Goal: Task Accomplishment & Management: Manage account settings

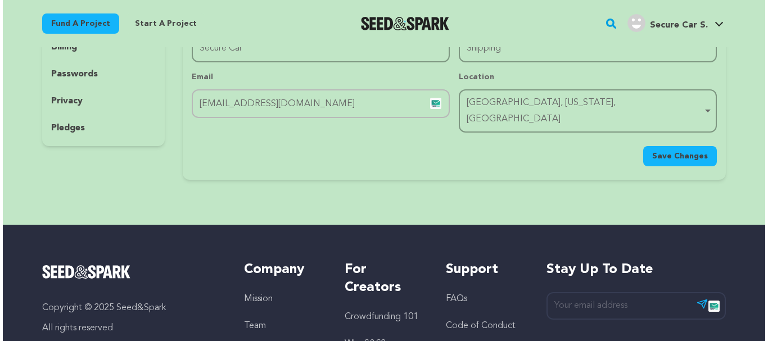
scroll to position [56, 0]
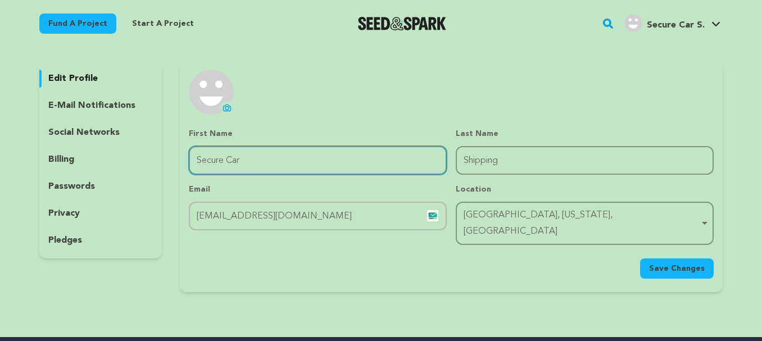
click at [266, 164] on input "Secure Car" at bounding box center [318, 160] width 258 height 29
click at [228, 110] on icon at bounding box center [227, 108] width 4 height 3
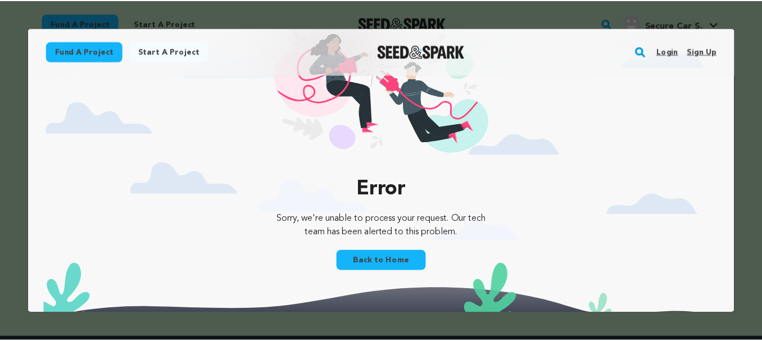
scroll to position [0, 0]
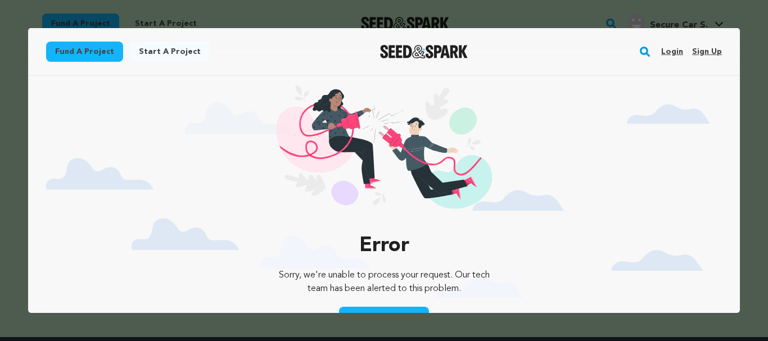
click at [638, 17] on div at bounding box center [384, 170] width 768 height 341
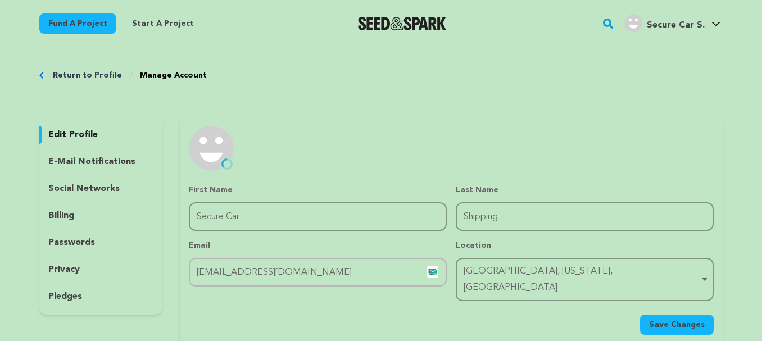
click at [677, 319] on span "Save Changes" at bounding box center [677, 324] width 56 height 11
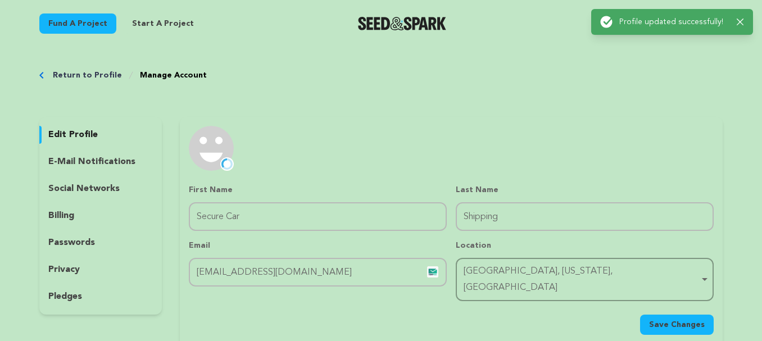
click at [85, 191] on p "social networks" at bounding box center [83, 188] width 71 height 13
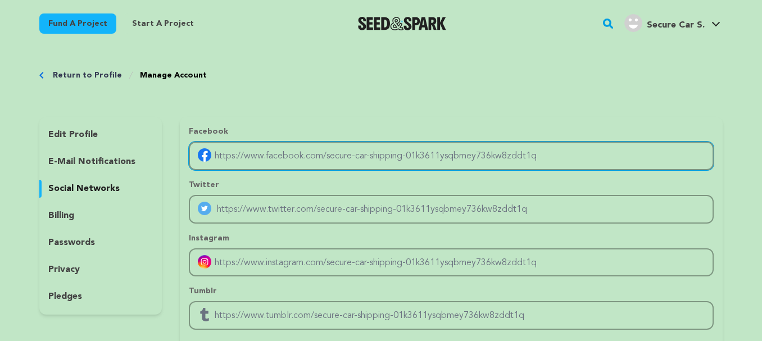
click at [238, 154] on input "Enter facebook profile link" at bounding box center [451, 156] width 525 height 29
type input "https://www.facebook.com/securecarshipping/"
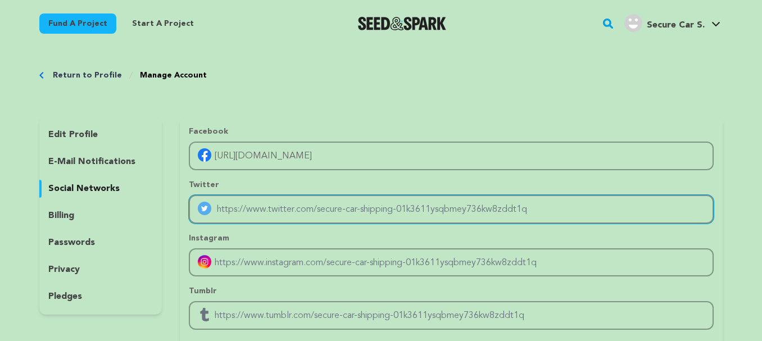
click at [237, 207] on input "Enter twitter profile link" at bounding box center [451, 209] width 525 height 29
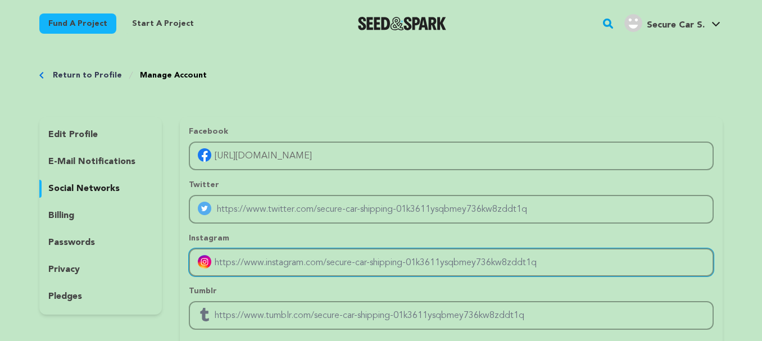
click at [247, 255] on input "Enter instagram handle link" at bounding box center [451, 262] width 525 height 29
type input "https://www.instagram.com/securecarshipping/"
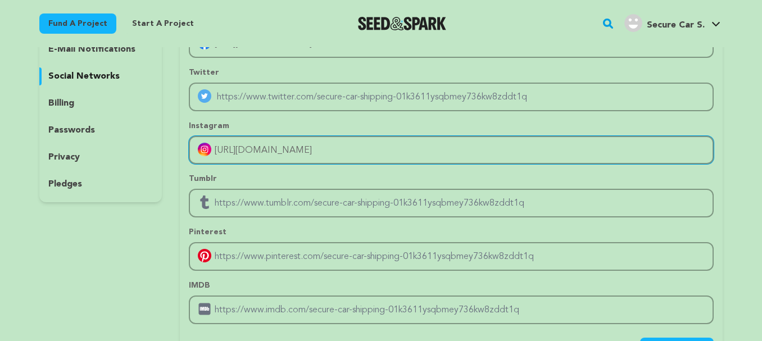
scroll to position [169, 0]
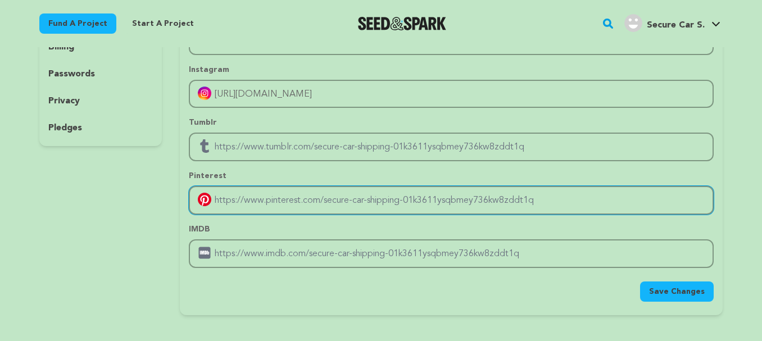
click at [244, 205] on input "Enter pinterest profile link" at bounding box center [451, 200] width 525 height 29
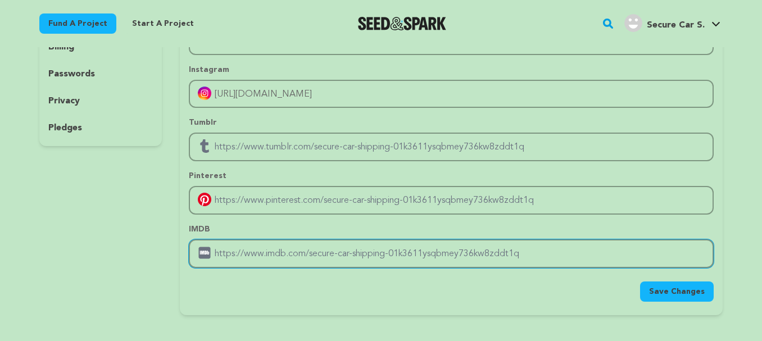
click at [242, 255] on input "Enter IMDB profile link" at bounding box center [451, 253] width 525 height 29
click at [664, 291] on span "Save Changes" at bounding box center [677, 291] width 56 height 11
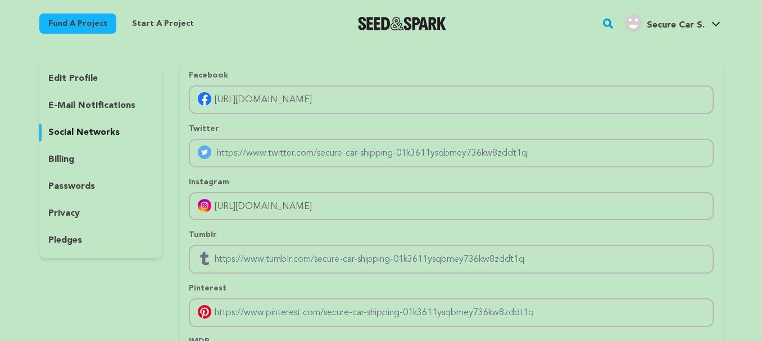
scroll to position [0, 0]
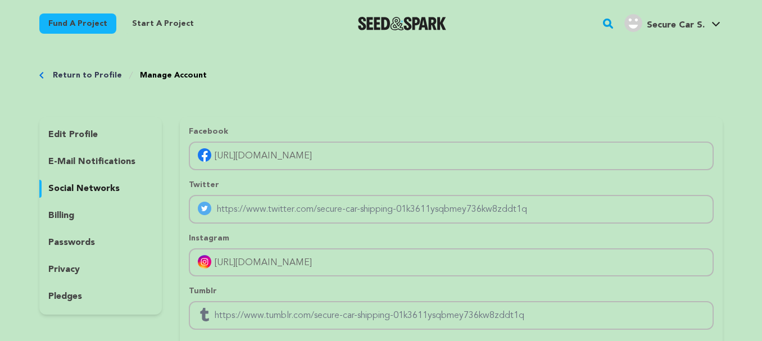
click at [98, 75] on link "Return to Profile" at bounding box center [87, 75] width 69 height 11
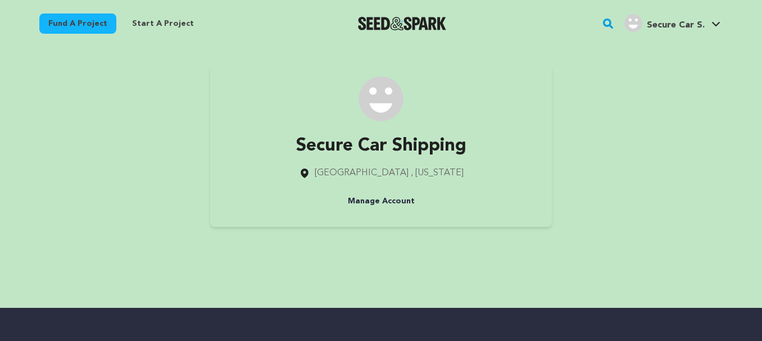
click at [705, 21] on link "Secure Car S. Secure Car S." at bounding box center [672, 22] width 101 height 20
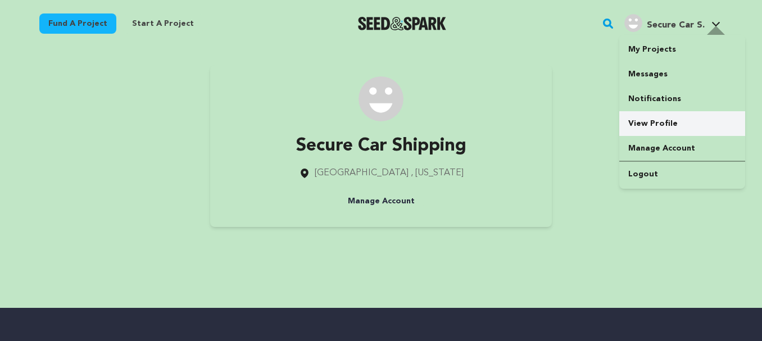
click at [655, 131] on link "View Profile" at bounding box center [682, 123] width 126 height 25
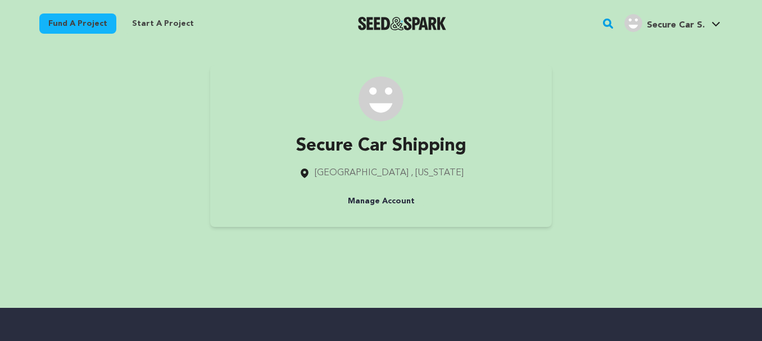
click at [391, 202] on link "Manage Account" at bounding box center [381, 201] width 85 height 20
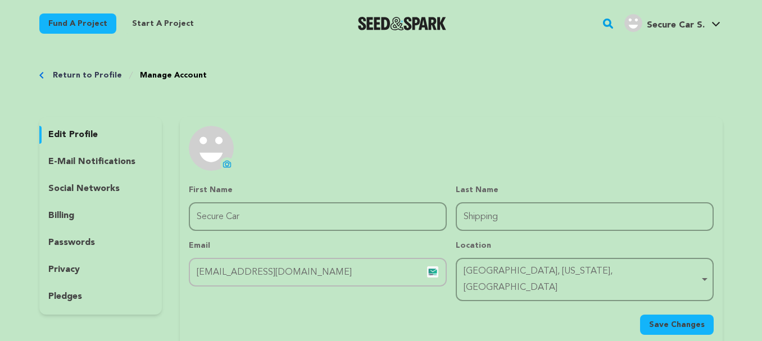
scroll to position [112, 0]
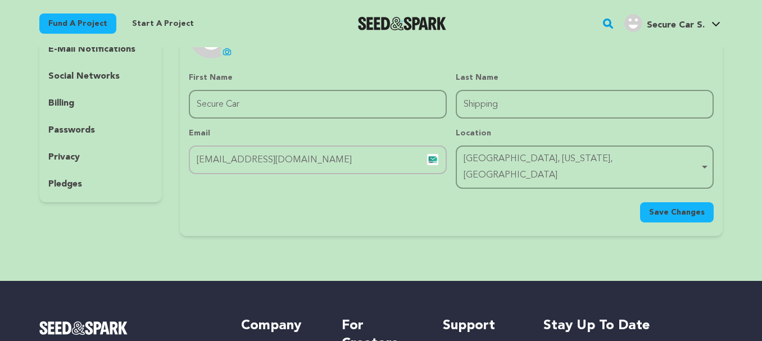
click at [74, 79] on p "social networks" at bounding box center [83, 76] width 71 height 13
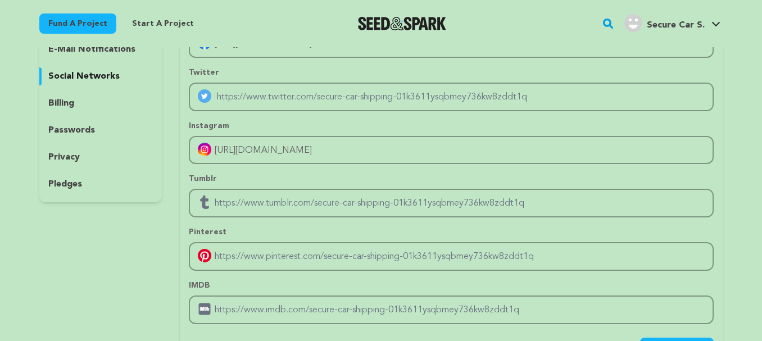
scroll to position [56, 0]
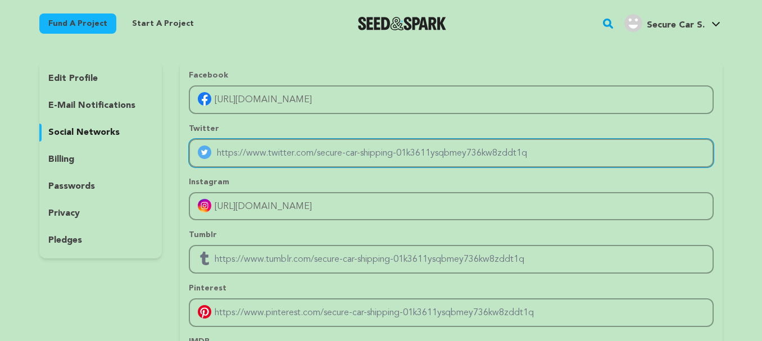
click at [296, 155] on input "Enter twitter profile link" at bounding box center [451, 153] width 525 height 29
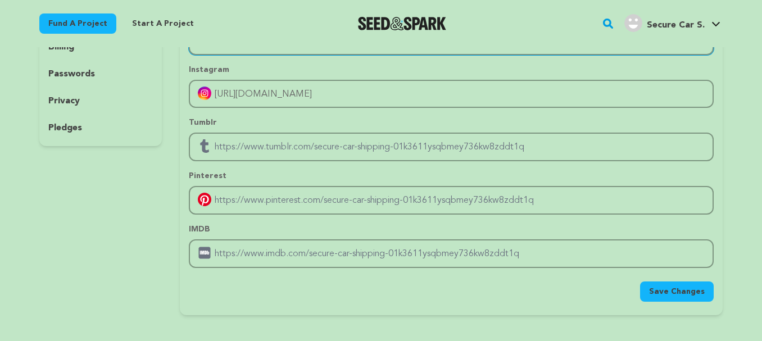
scroll to position [337, 0]
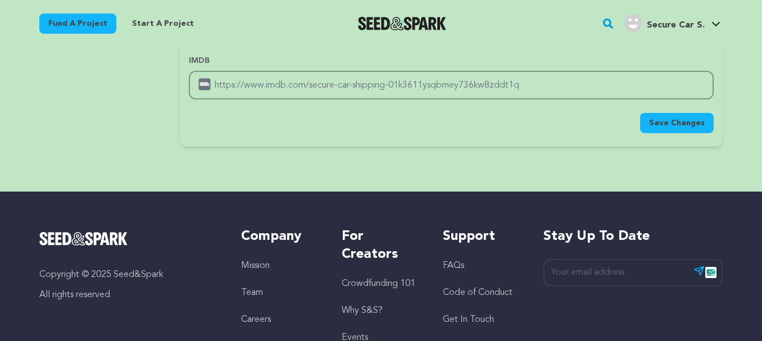
click at [682, 124] on span "Save Changes" at bounding box center [677, 122] width 56 height 11
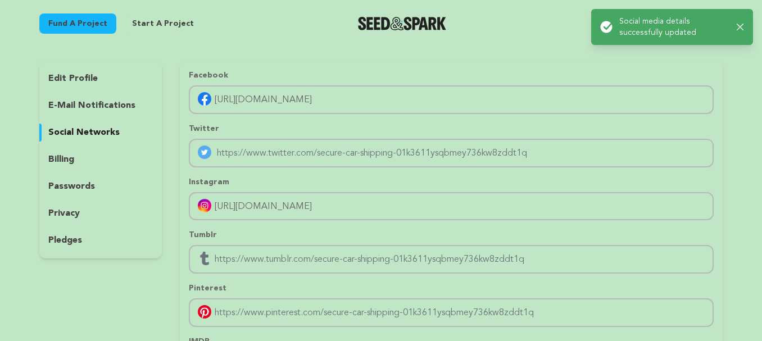
scroll to position [0, 0]
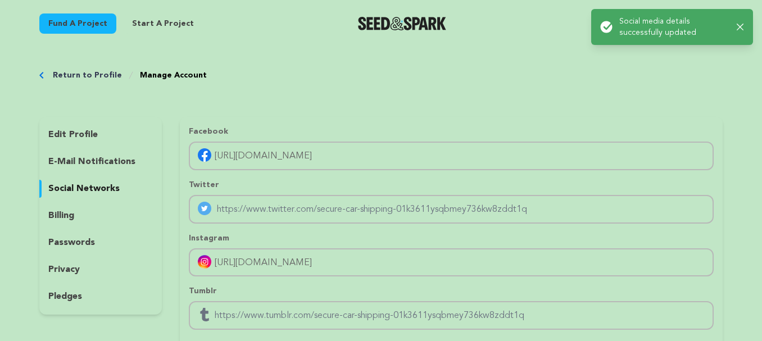
click at [87, 72] on link "Return to Profile" at bounding box center [87, 75] width 69 height 11
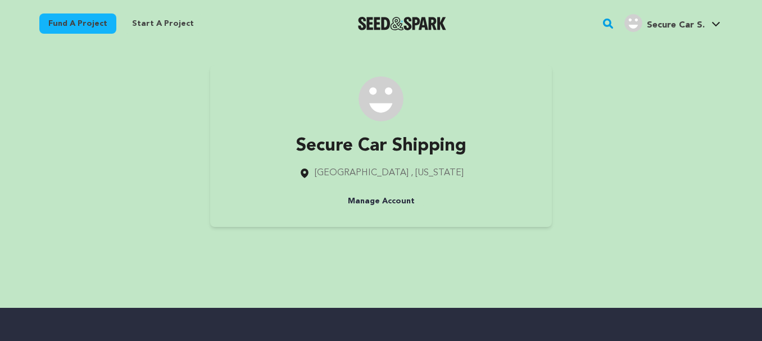
drag, startPoint x: 400, startPoint y: 176, endPoint x: 444, endPoint y: 155, distance: 48.8
click at [411, 175] on span ", South Carolina" at bounding box center [437, 173] width 53 height 9
click at [663, 22] on span "Secure Car S." at bounding box center [676, 25] width 58 height 9
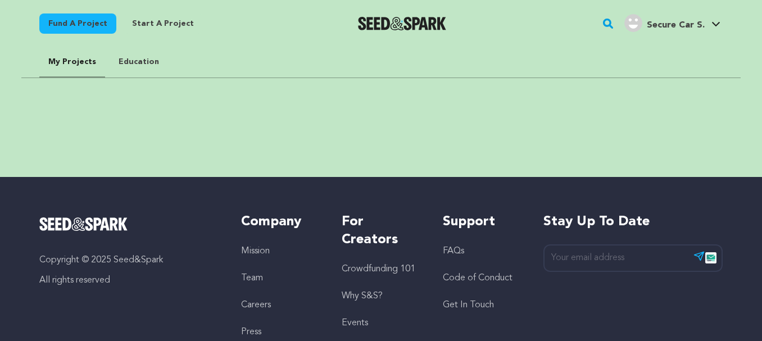
click at [131, 53] on link "Education" at bounding box center [139, 61] width 58 height 29
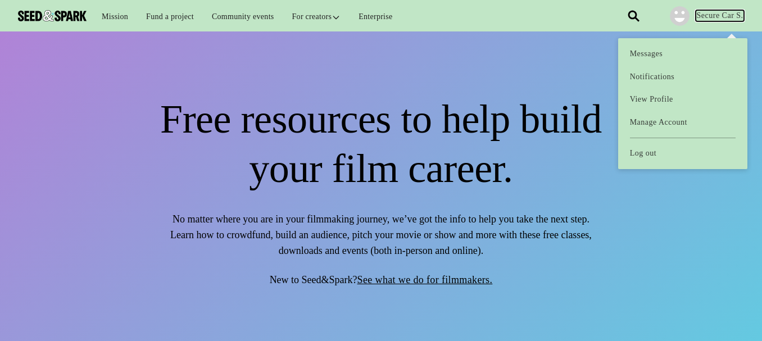
click at [728, 12] on link "Secure Car S." at bounding box center [720, 15] width 48 height 11
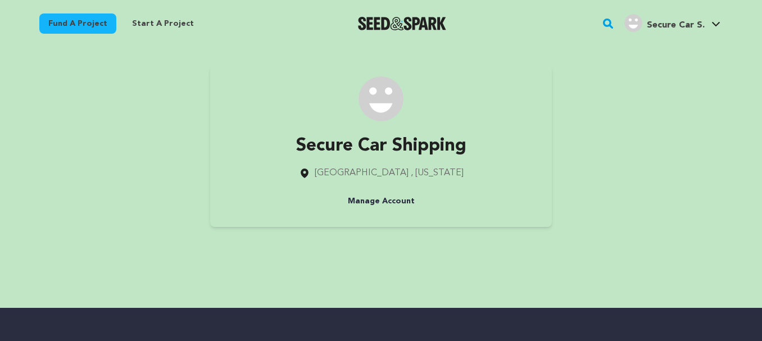
click at [383, 203] on link "Manage Account" at bounding box center [381, 201] width 85 height 20
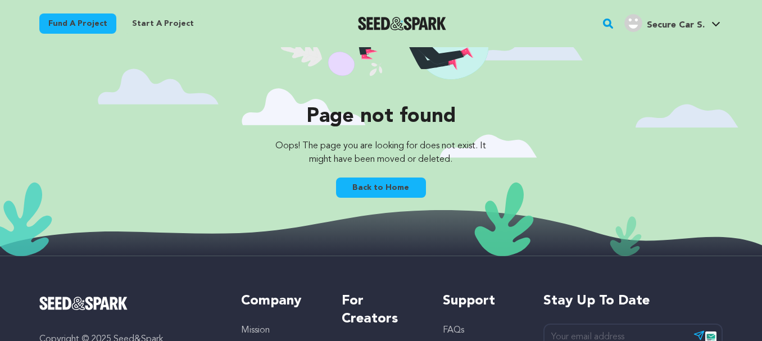
scroll to position [281, 0]
